Goal: Information Seeking & Learning: Learn about a topic

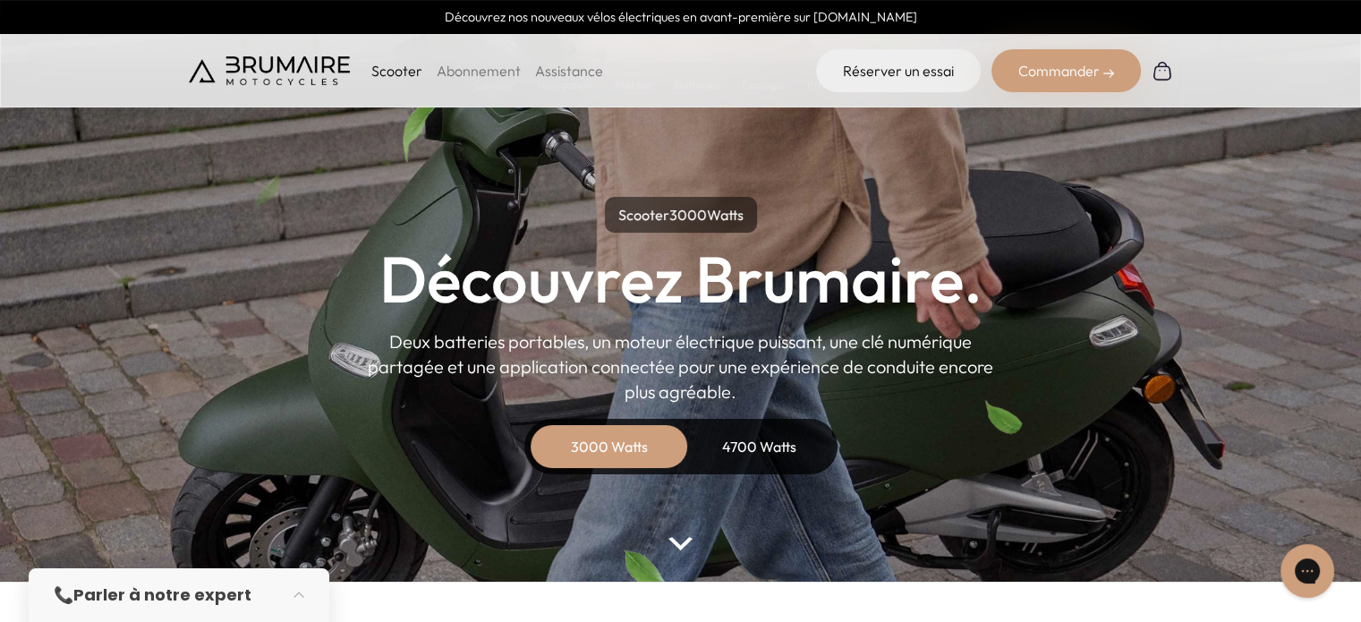
click at [780, 443] on div "4700 Watts" at bounding box center [759, 446] width 143 height 43
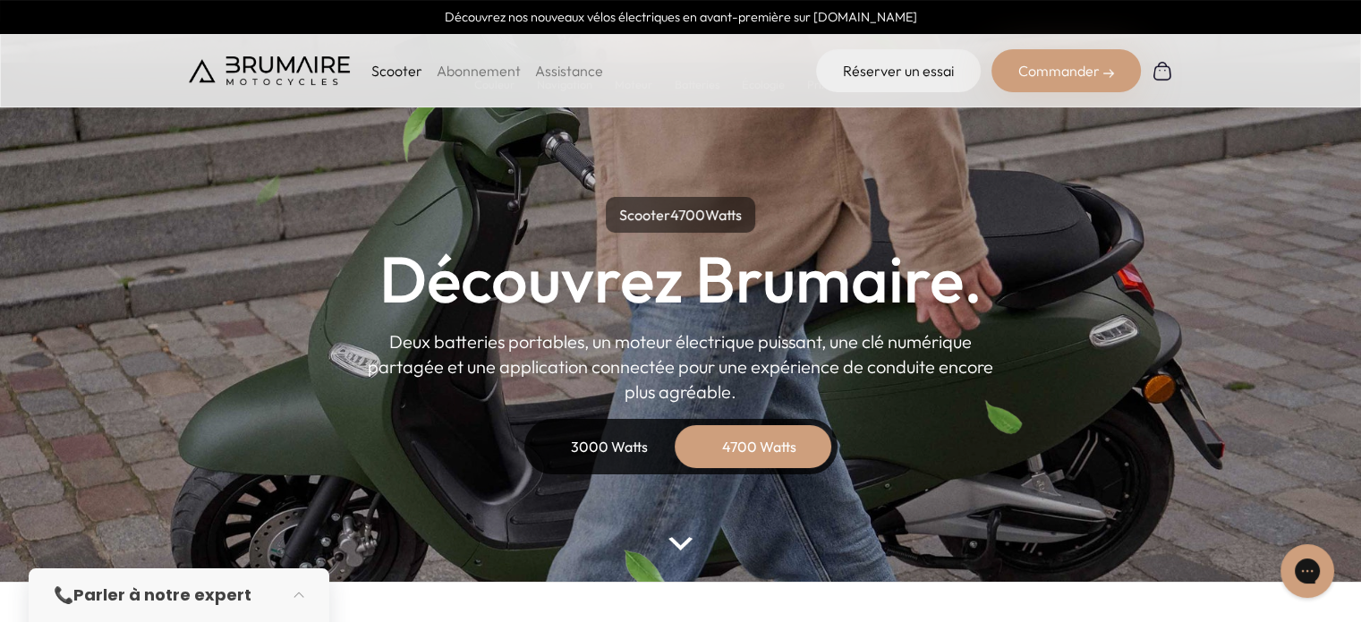
click at [674, 532] on parallax-hero "Scooter 4700 Watts Découvrez Brumaire. Deux batteries portables, un moteur élec…" at bounding box center [680, 290] width 1361 height 581
click at [676, 543] on img at bounding box center [679, 543] width 23 height 13
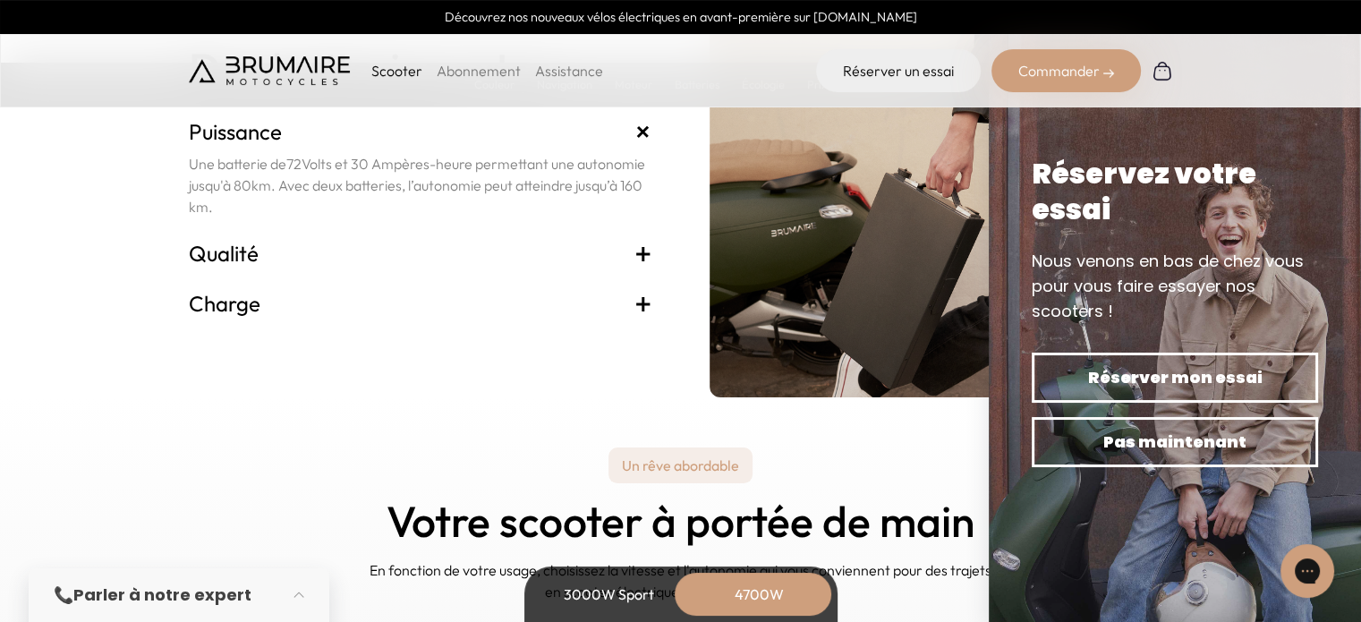
scroll to position [4249, 0]
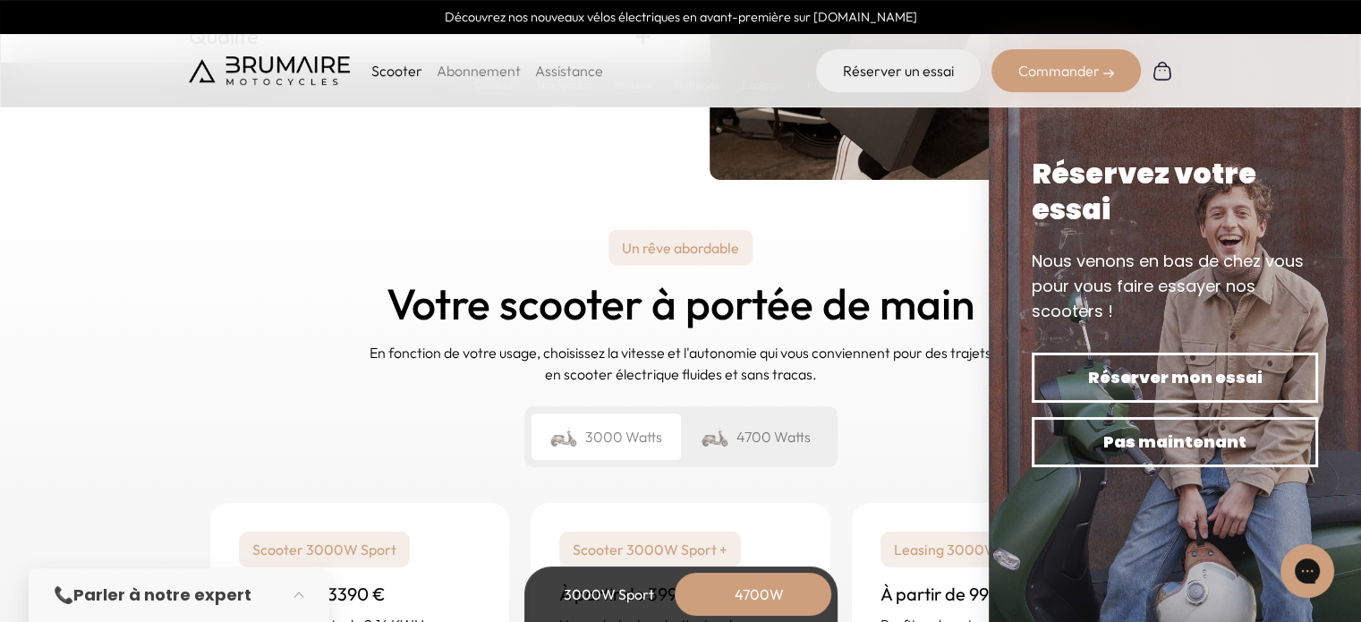
click at [780, 432] on div "4700 Watts" at bounding box center [755, 436] width 149 height 47
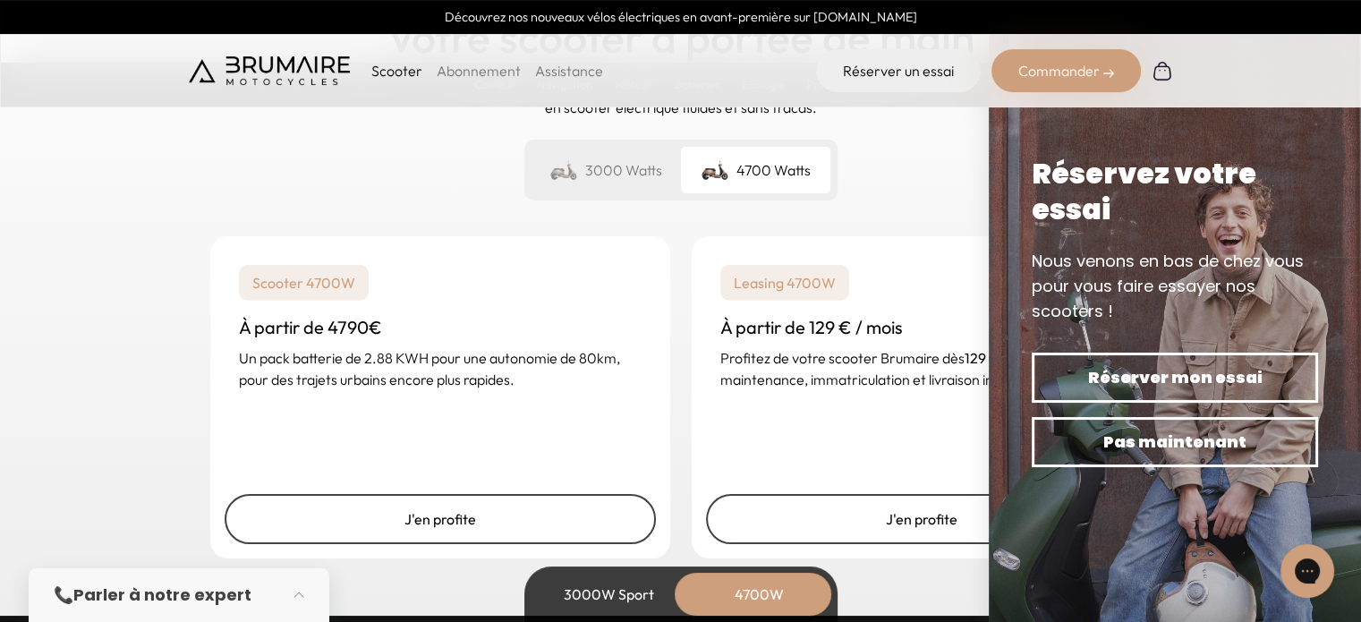
scroll to position [4518, 0]
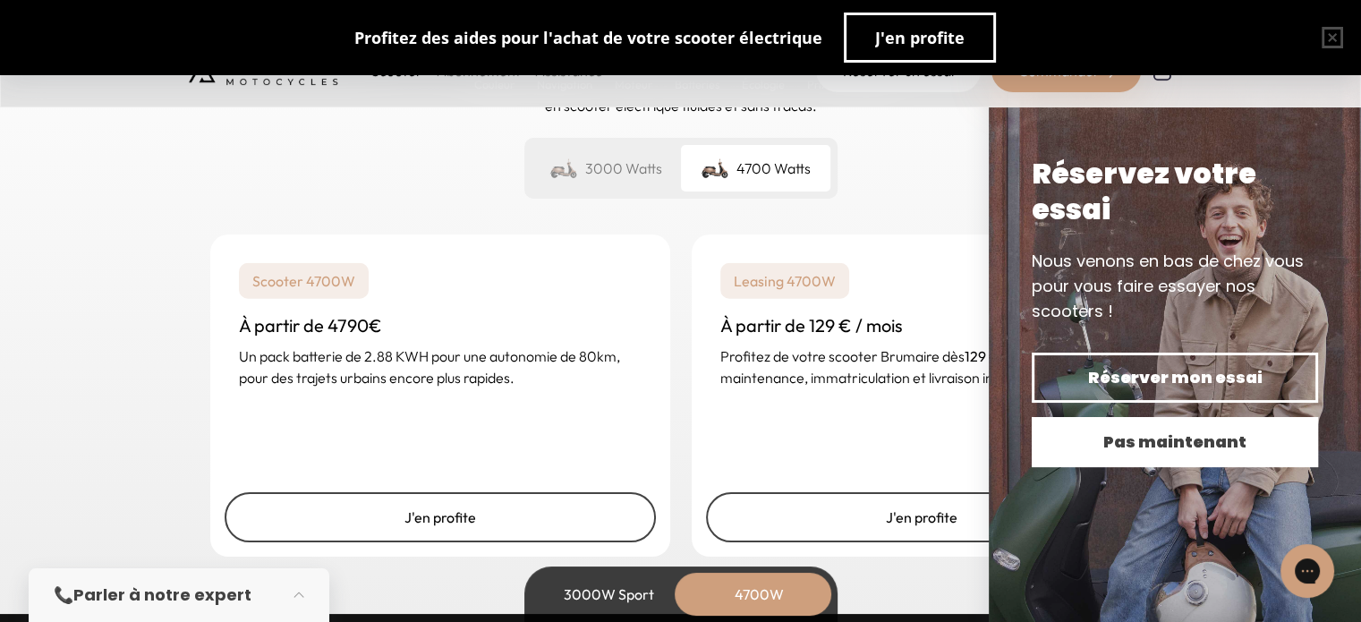
click at [1217, 443] on span "Pas maintenant" at bounding box center [1175, 441] width 224 height 25
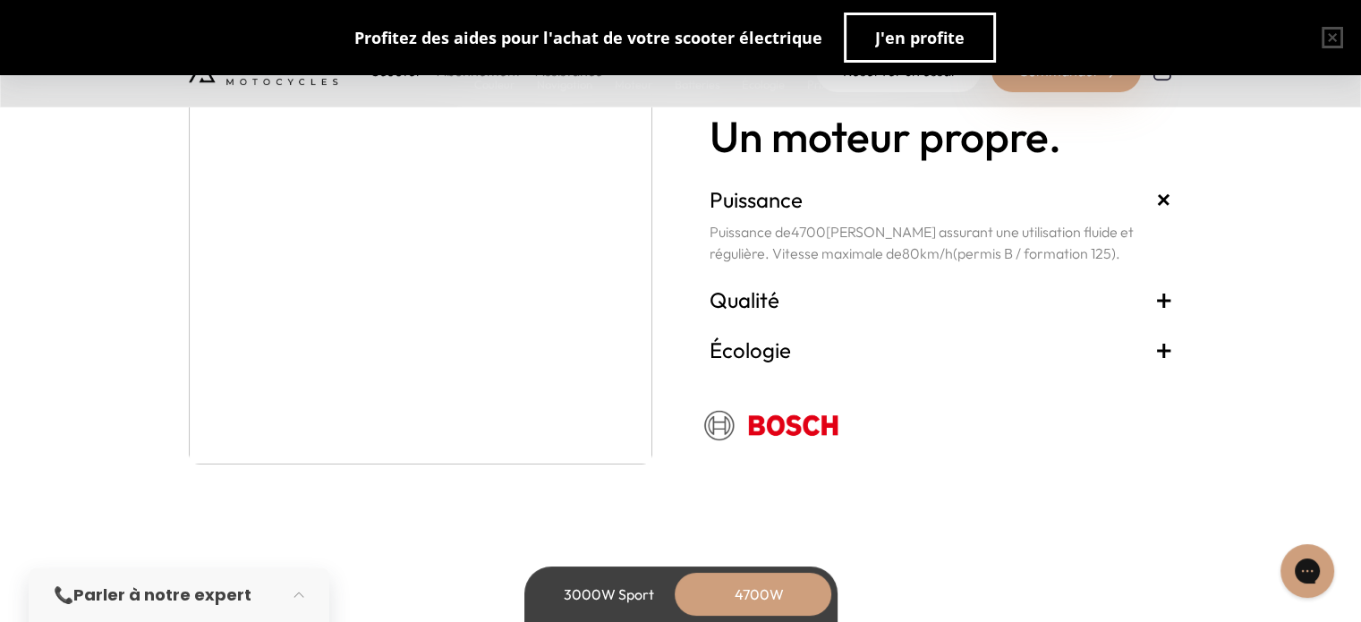
scroll to position [3355, 0]
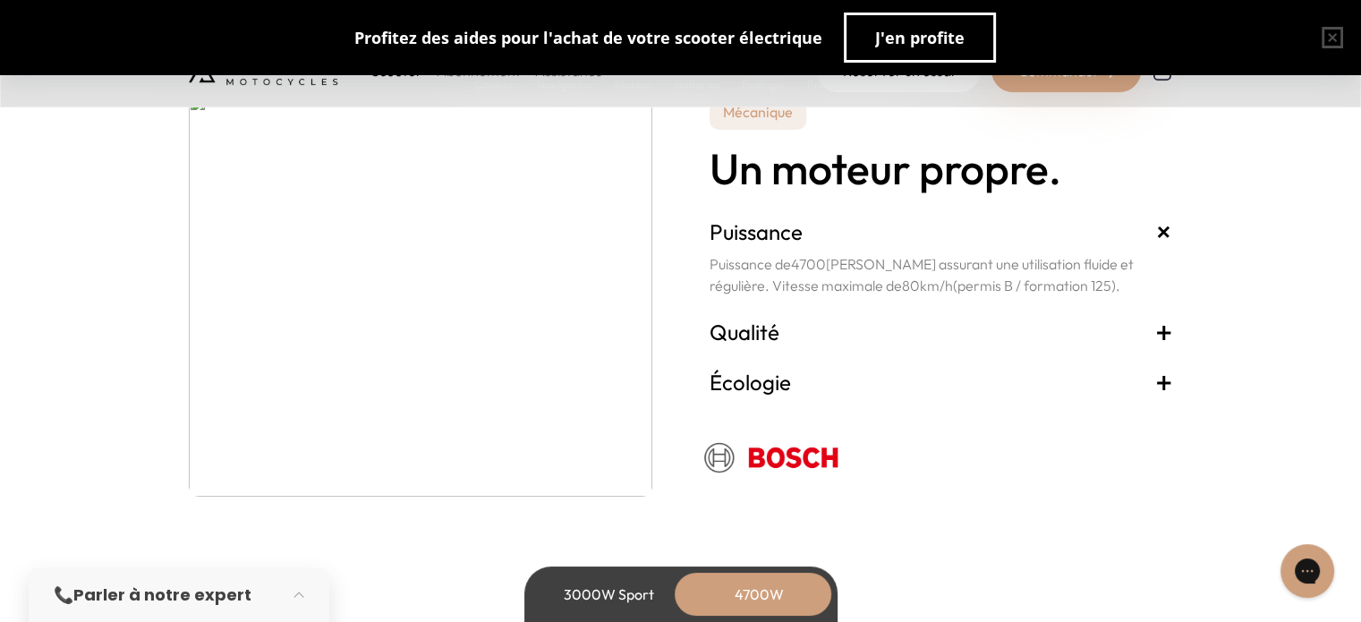
click at [816, 327] on h3 "Qualité +" at bounding box center [940, 331] width 463 height 29
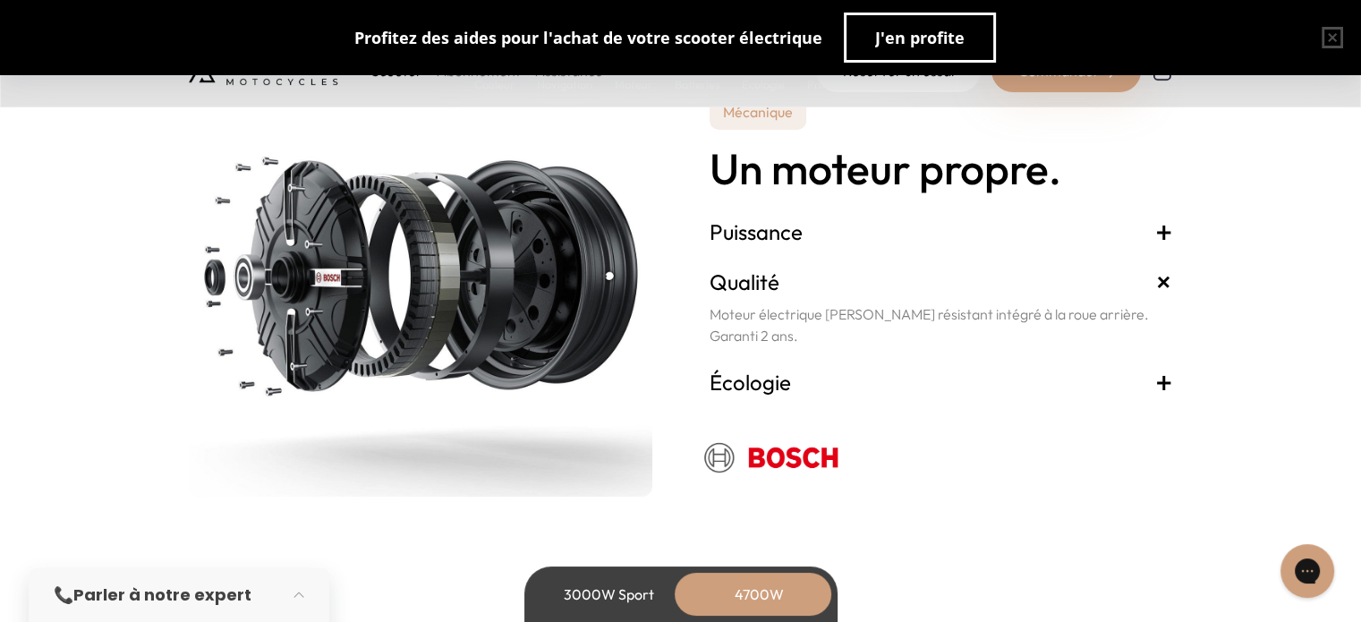
click at [835, 387] on h3 "Écologie +" at bounding box center [940, 381] width 463 height 29
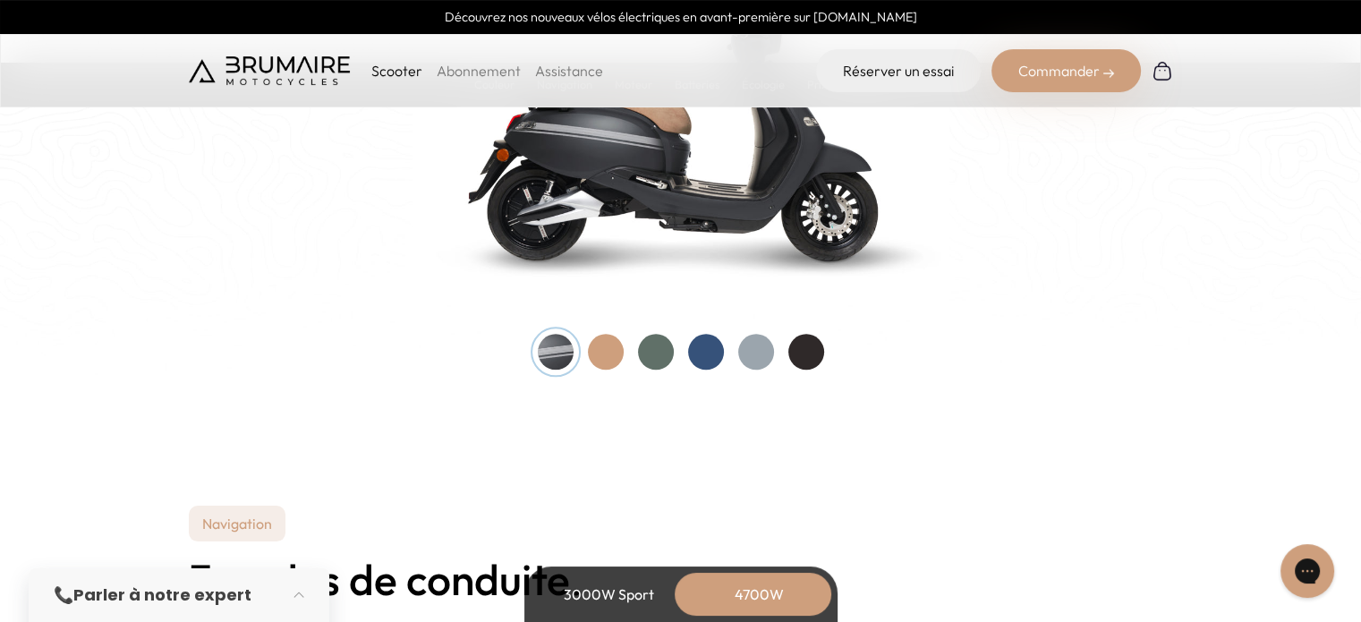
scroll to position [1834, 0]
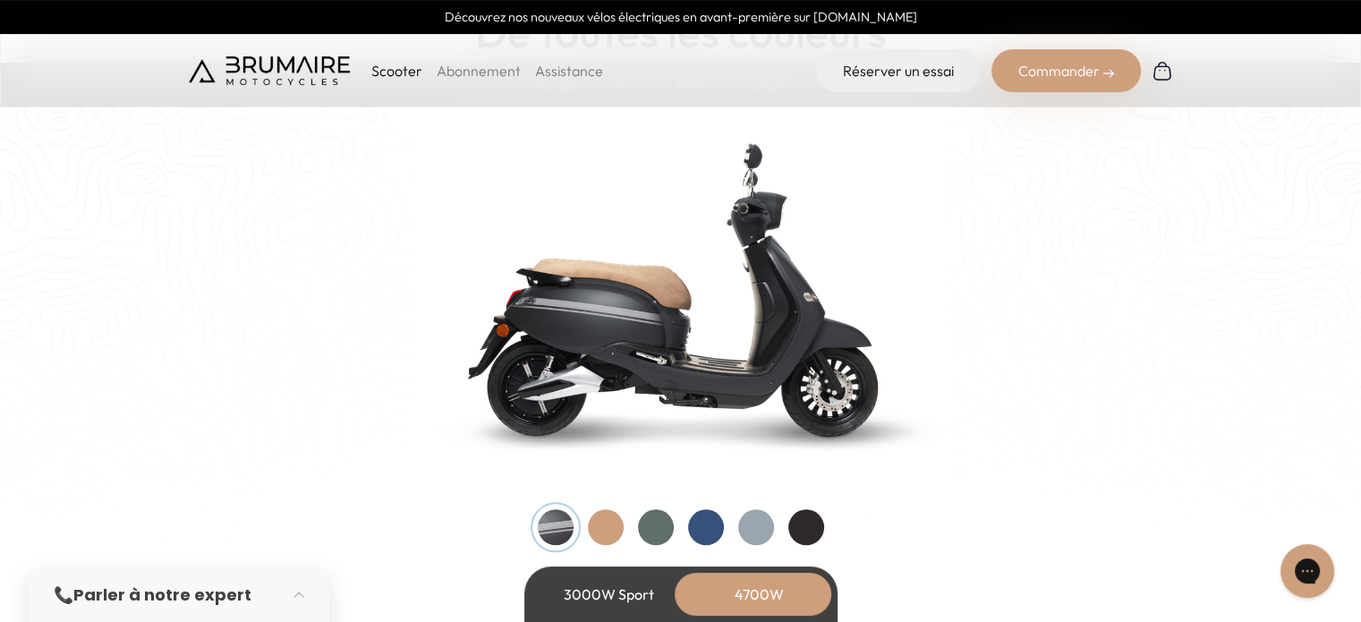
click at [761, 513] on div at bounding box center [756, 527] width 36 height 36
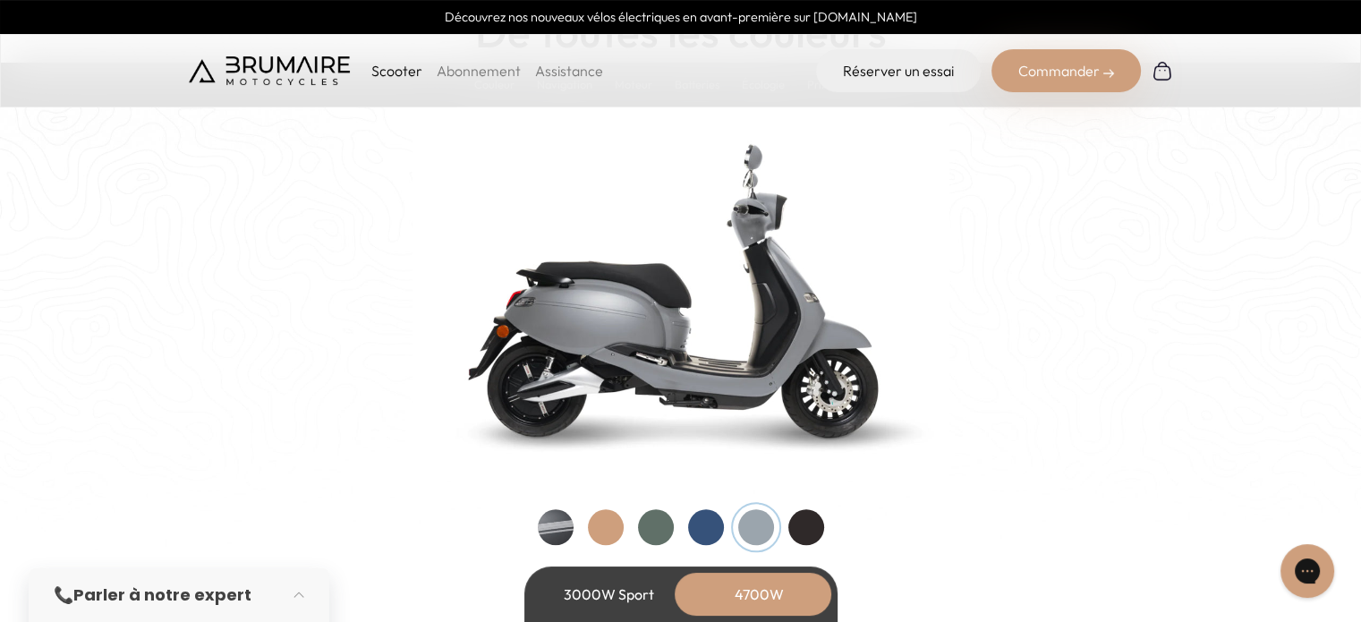
click at [649, 522] on div at bounding box center [656, 527] width 36 height 36
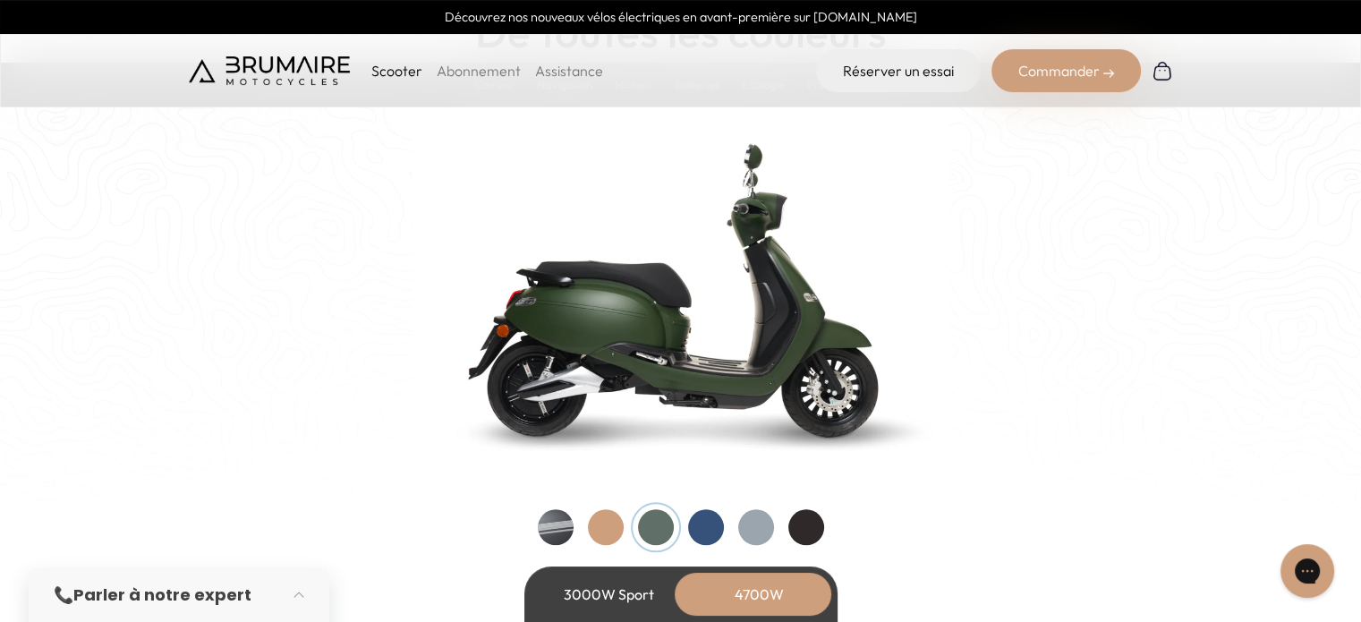
click at [801, 518] on div at bounding box center [806, 527] width 36 height 36
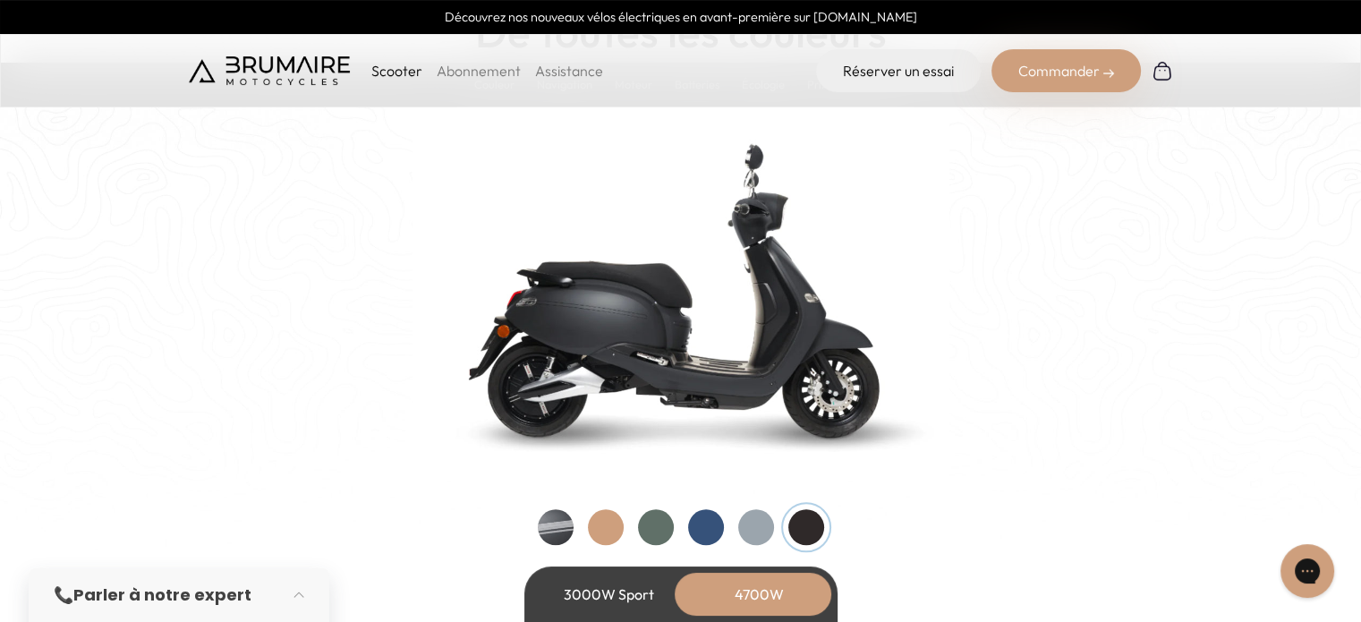
click at [464, 67] on link "Abonnement" at bounding box center [479, 71] width 84 height 18
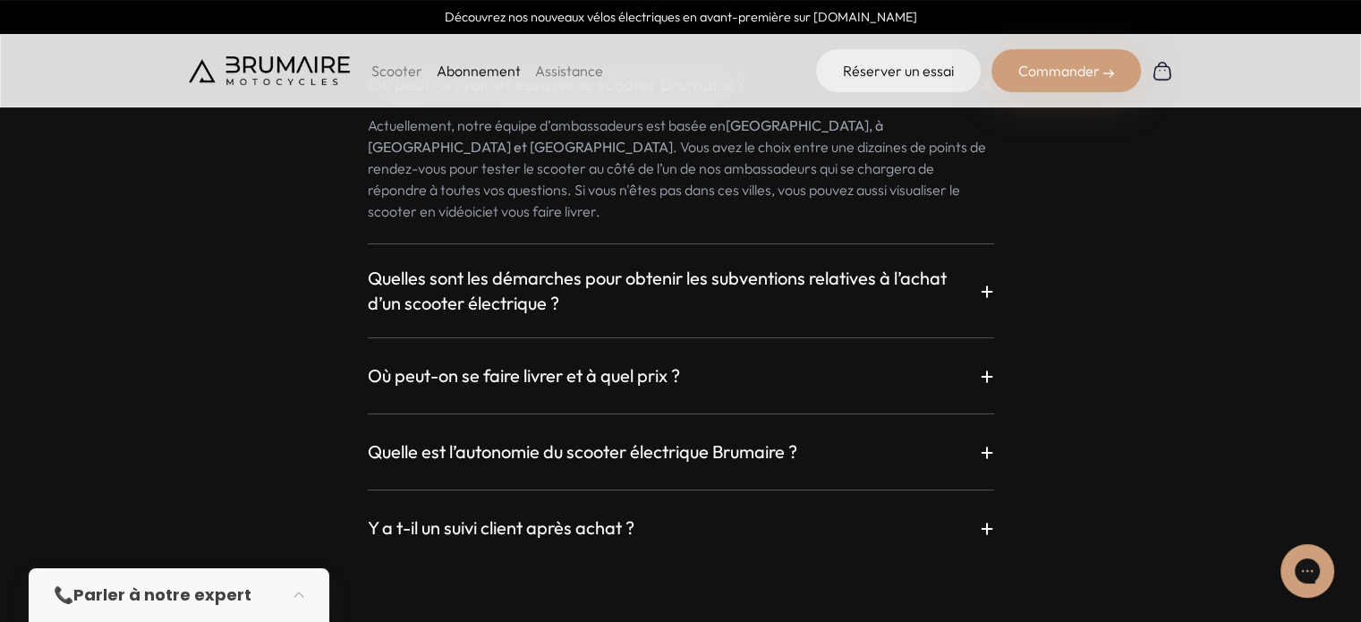
scroll to position [3131, 0]
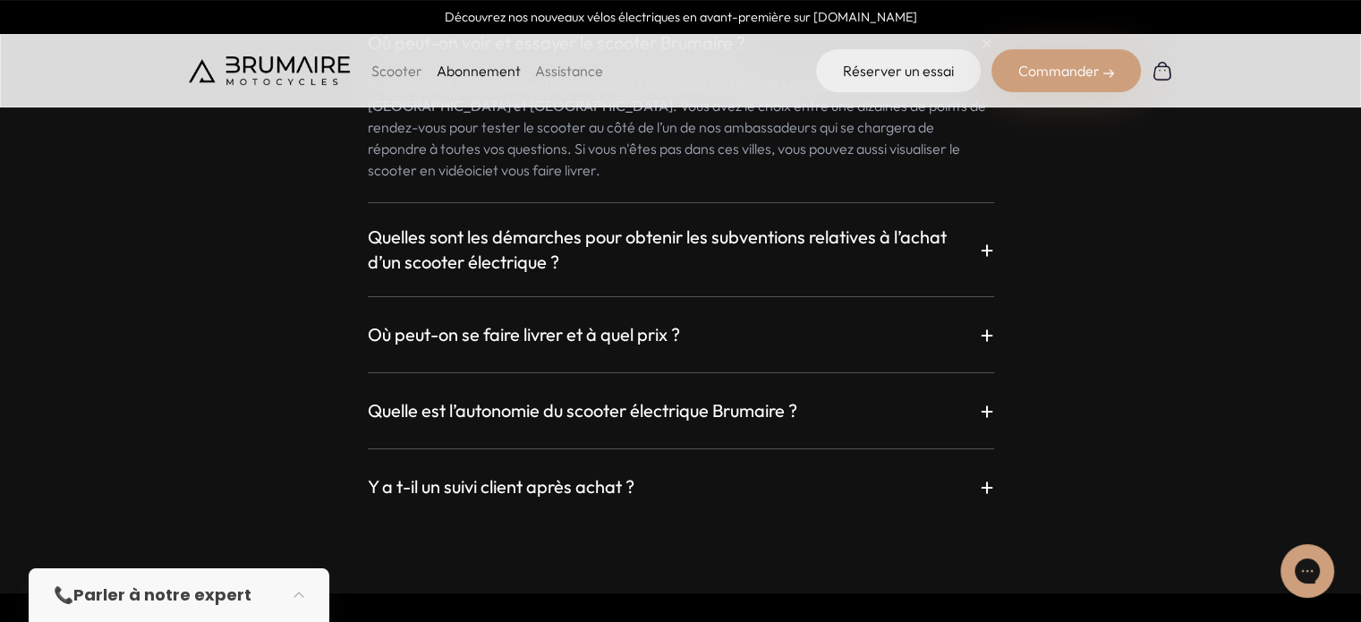
click at [575, 322] on h3 "Où peut-on se faire livrer et à quel prix ?" at bounding box center [524, 334] width 312 height 25
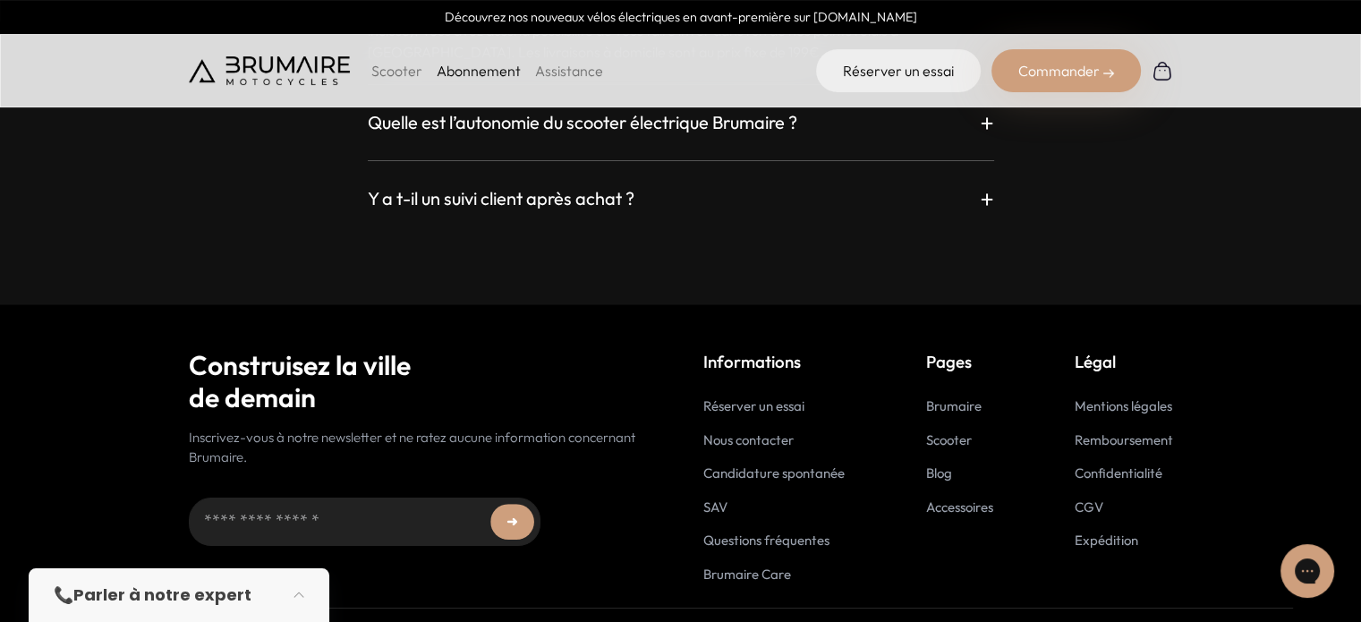
scroll to position [3500, 0]
